Goal: Contribute content: Add original content to the website for others to see

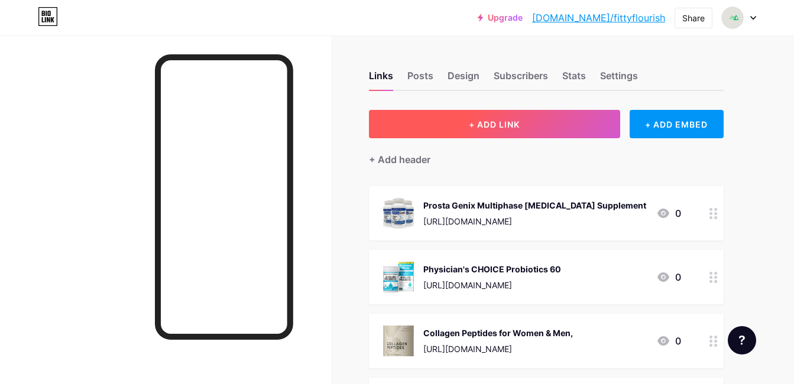
click at [517, 117] on button "+ ADD LINK" at bounding box center [494, 124] width 251 height 28
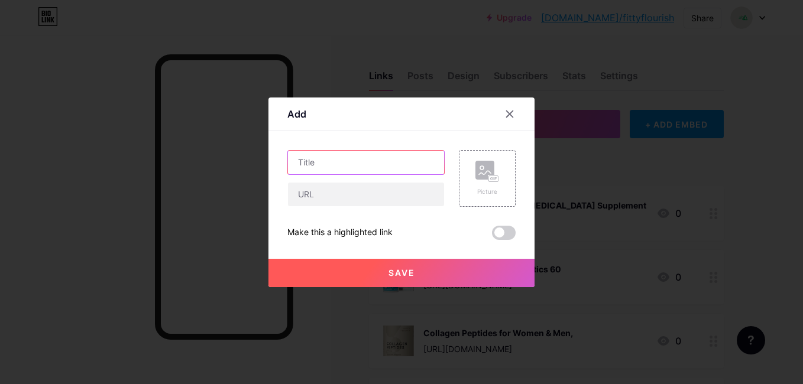
click at [318, 167] on input "text" at bounding box center [366, 163] width 156 height 24
paste input "Herbal Medicine"
type input "Herbal Medicine"
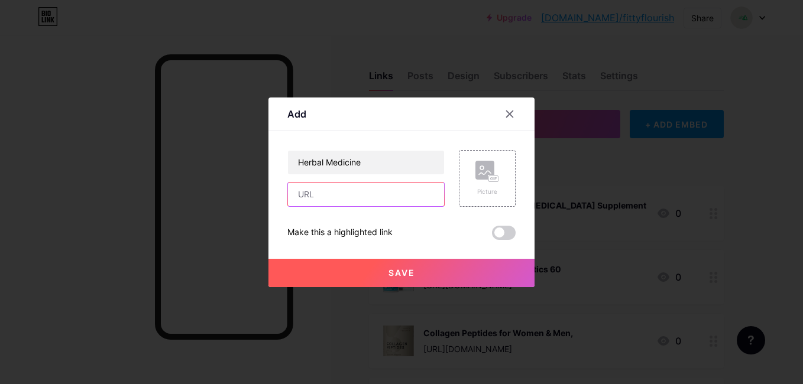
click at [321, 197] on input "text" at bounding box center [366, 195] width 156 height 24
paste input "[URL][DOMAIN_NAME]"
type input "[URL][DOMAIN_NAME]"
click at [469, 173] on div "Picture" at bounding box center [487, 178] width 57 height 57
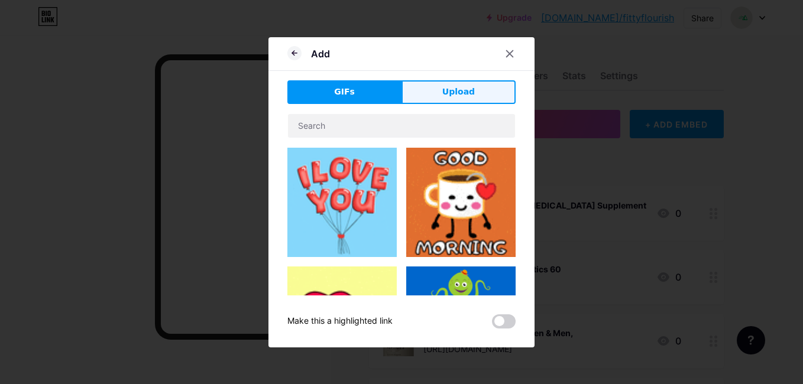
click at [436, 99] on button "Upload" at bounding box center [459, 92] width 114 height 24
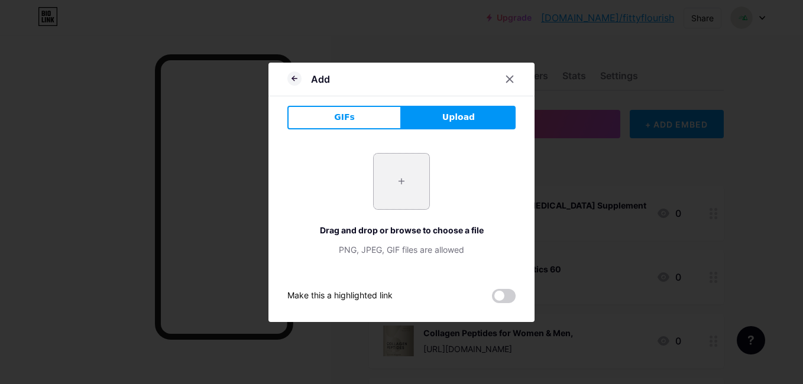
click at [402, 185] on input "file" at bounding box center [402, 182] width 56 height 56
type input "C:\fakepath\Herbal Medicine.jpg"
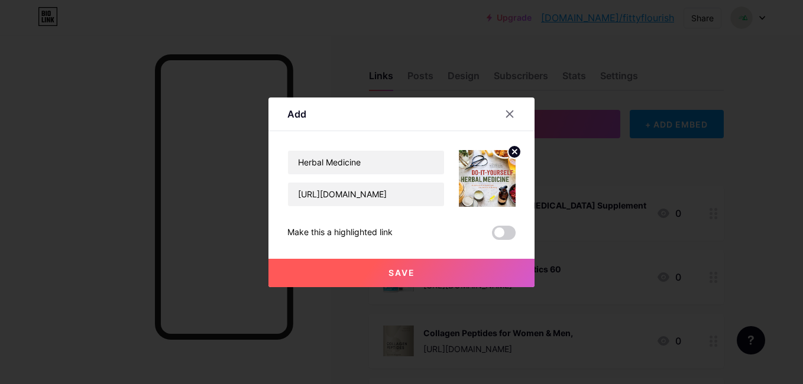
click at [387, 273] on button "Save" at bounding box center [402, 273] width 266 height 28
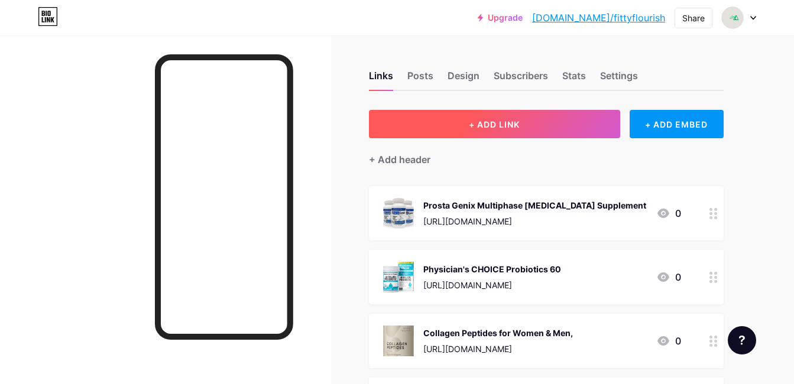
click at [451, 125] on button "+ ADD LINK" at bounding box center [494, 124] width 251 height 28
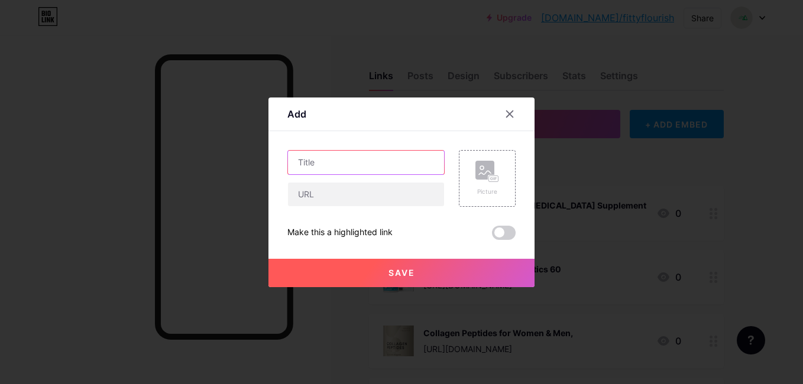
click at [394, 169] on input "text" at bounding box center [366, 163] width 156 height 24
paste input "[URL][DOMAIN_NAME]"
type input "h"
type input "madicube"
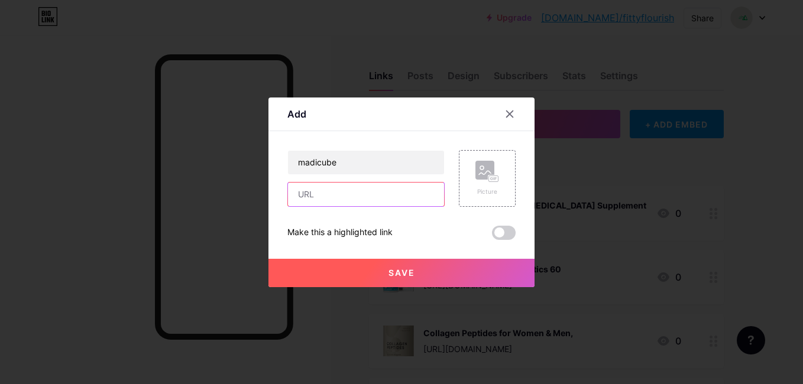
click at [384, 198] on input "text" at bounding box center [366, 195] width 156 height 24
paste input "[URL][DOMAIN_NAME]"
type input "[URL][DOMAIN_NAME]"
click at [486, 180] on icon at bounding box center [488, 172] width 24 height 22
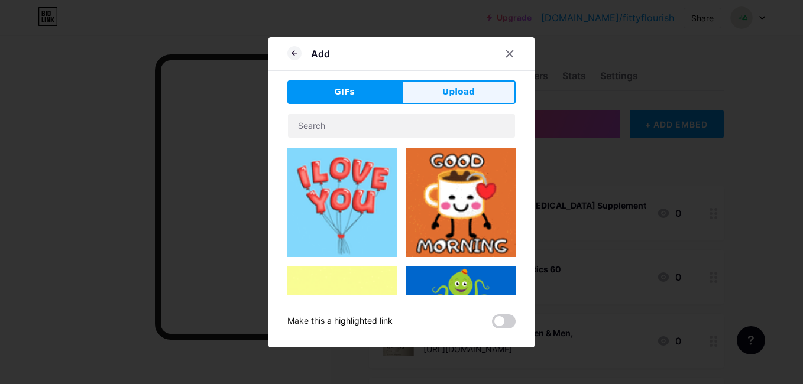
click at [467, 96] on span "Upload" at bounding box center [458, 92] width 33 height 12
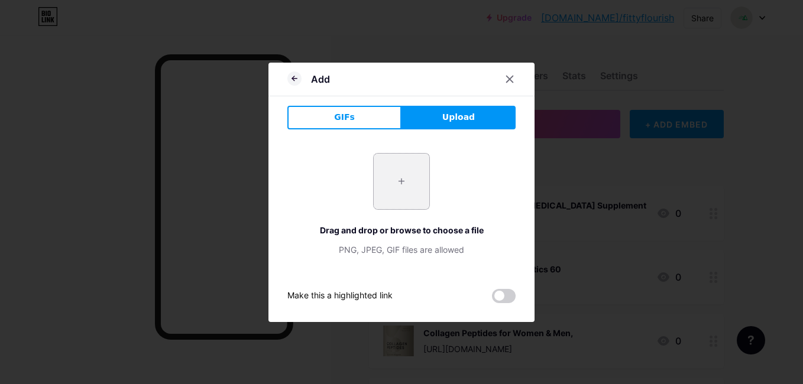
click at [408, 181] on input "file" at bounding box center [402, 182] width 56 height 56
type input "C:\fakepath\madicube.jpg"
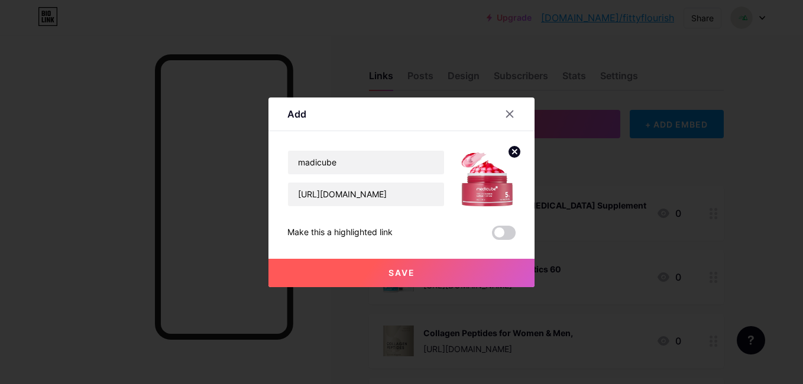
click at [381, 265] on button "Save" at bounding box center [402, 273] width 266 height 28
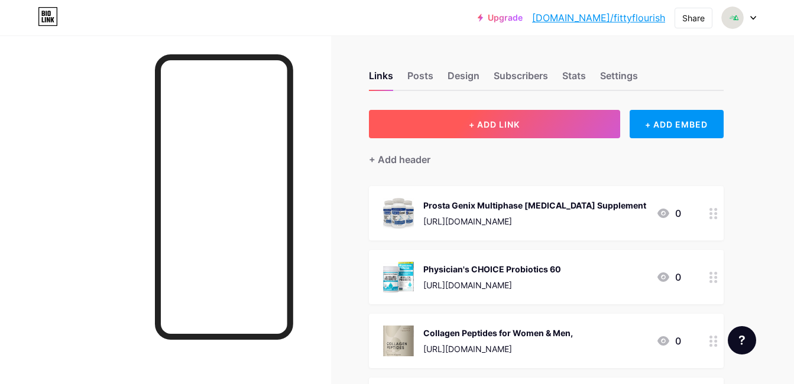
click at [449, 129] on button "+ ADD LINK" at bounding box center [494, 124] width 251 height 28
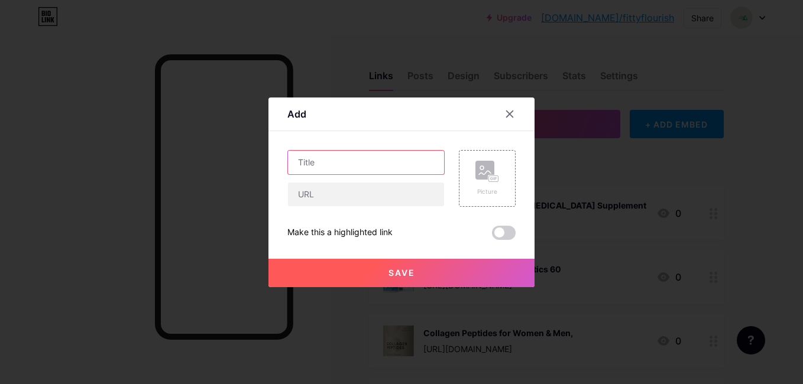
click at [418, 159] on input "text" at bounding box center [366, 163] width 156 height 24
paste input "Dumoyi Smart"
type input "Dumoyi Smart"
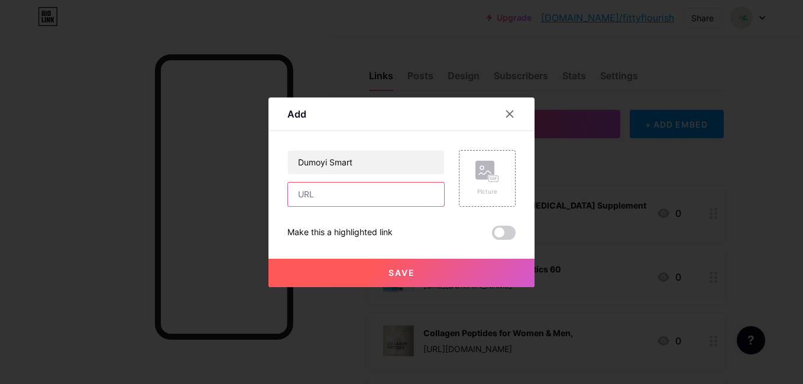
click at [401, 204] on input "text" at bounding box center [366, 195] width 156 height 24
paste input "[URL][DOMAIN_NAME]"
type input "[URL][DOMAIN_NAME]"
click at [477, 179] on rect at bounding box center [485, 170] width 19 height 19
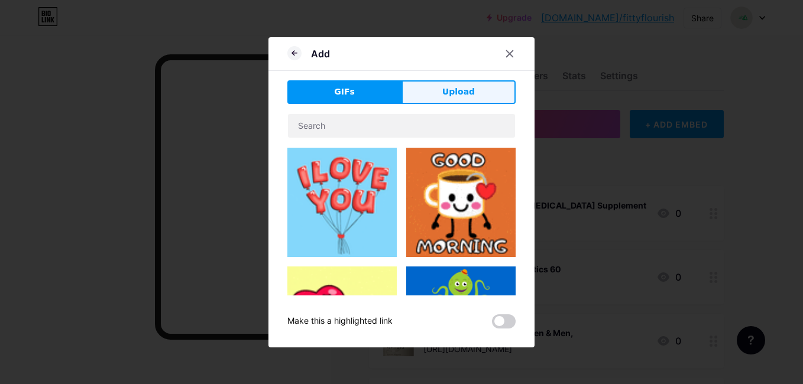
click at [471, 89] on span "Upload" at bounding box center [458, 92] width 33 height 12
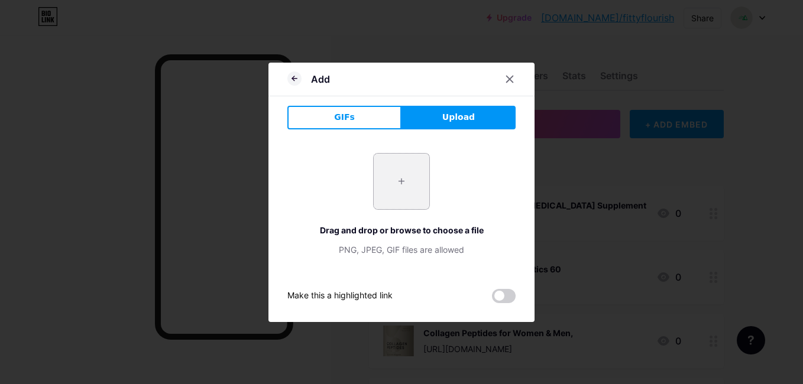
click at [406, 184] on input "file" at bounding box center [402, 182] width 56 height 56
type input "C:\fakepath\Dumoyi Smart.jpg"
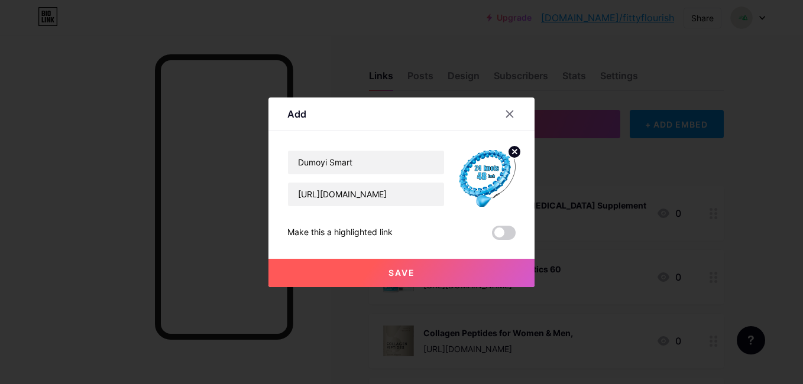
click at [367, 262] on button "Save" at bounding box center [402, 273] width 266 height 28
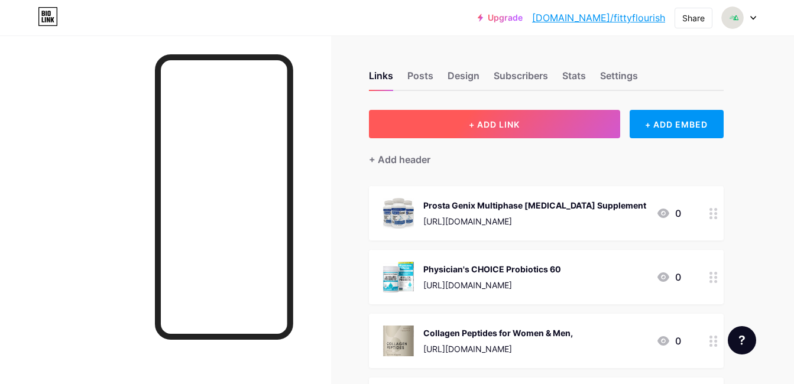
click at [436, 127] on button "+ ADD LINK" at bounding box center [494, 124] width 251 height 28
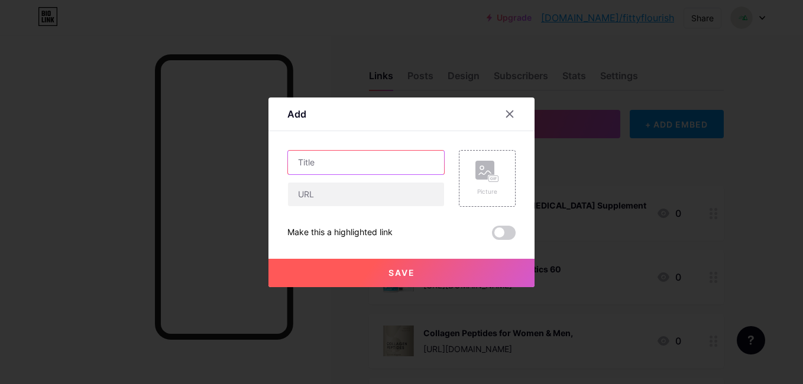
click at [412, 161] on input "text" at bounding box center [366, 163] width 156 height 24
paste input "Workout Posters"
type input "Workout Posters"
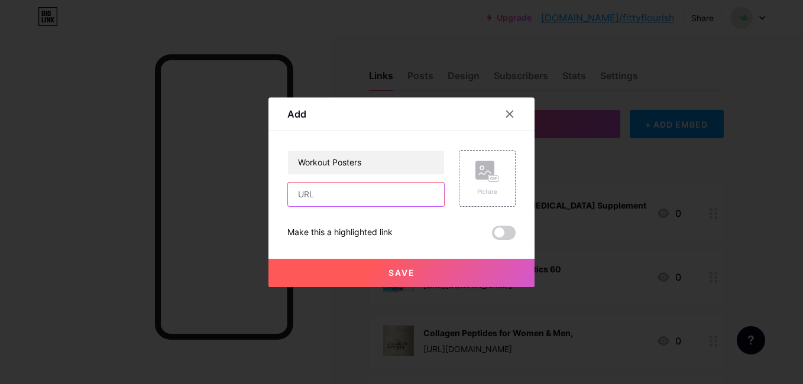
click at [400, 186] on input "text" at bounding box center [366, 195] width 156 height 24
paste input "[URL][DOMAIN_NAME]"
type input "[URL][DOMAIN_NAME]"
click at [476, 164] on rect at bounding box center [485, 170] width 19 height 19
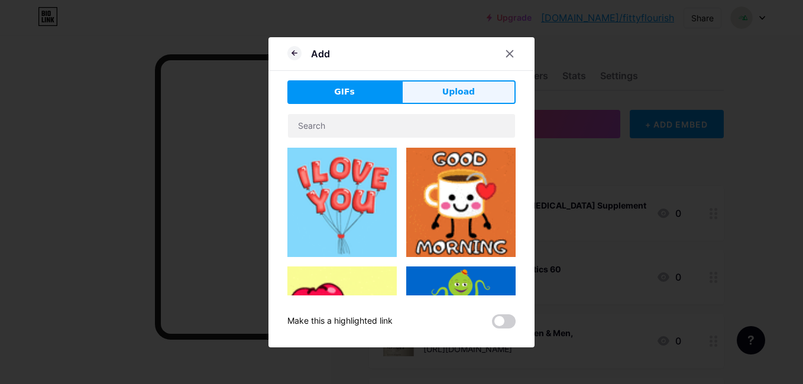
click at [465, 96] on span "Upload" at bounding box center [458, 92] width 33 height 12
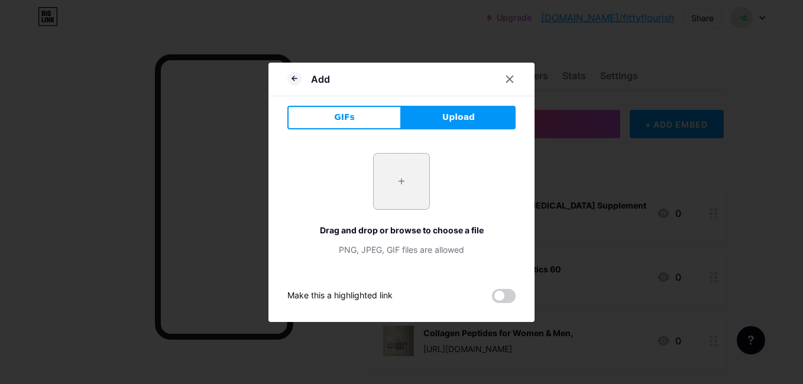
click at [405, 183] on input "file" at bounding box center [402, 182] width 56 height 56
type input "C:\fakepath\Workout Posters.jpg"
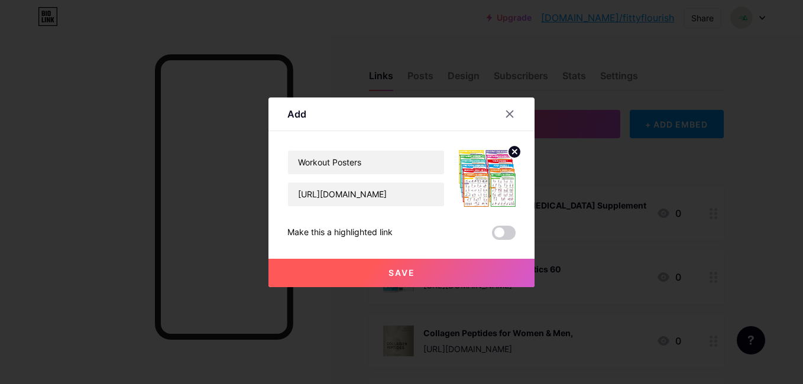
click at [360, 269] on button "Save" at bounding box center [402, 273] width 266 height 28
